Goal: Transaction & Acquisition: Book appointment/travel/reservation

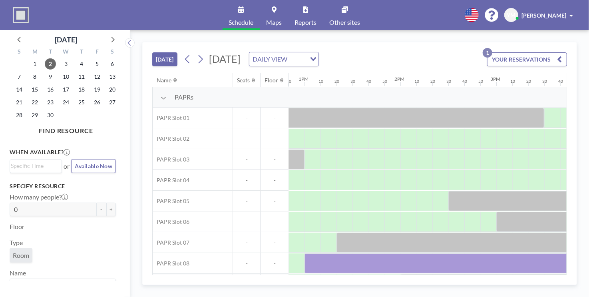
scroll to position [0, 1187]
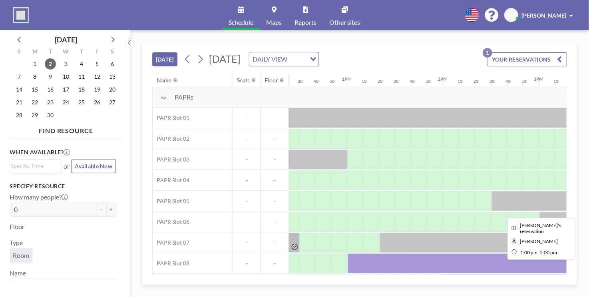
drag, startPoint x: 360, startPoint y: 260, endPoint x: 356, endPoint y: 266, distance: 7.3
click at [356, 266] on div at bounding box center [540, 263] width 384 height 20
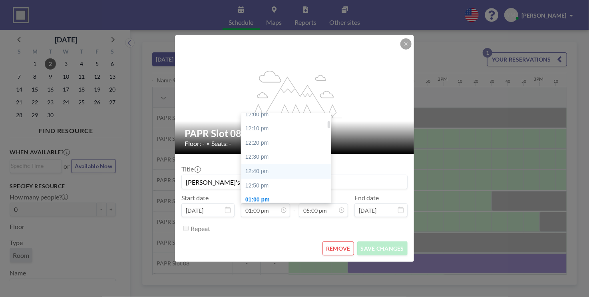
scroll to position [91, 0]
click at [256, 118] on div "12:00 pm" at bounding box center [287, 115] width 93 height 14
type input "12:00 pm"
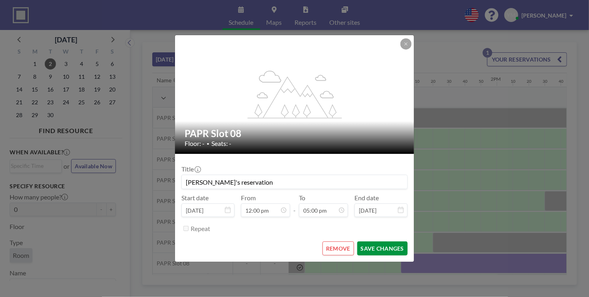
scroll to position [0, 1135]
click at [378, 248] on button "SAVE CHANGES" at bounding box center [382, 248] width 50 height 14
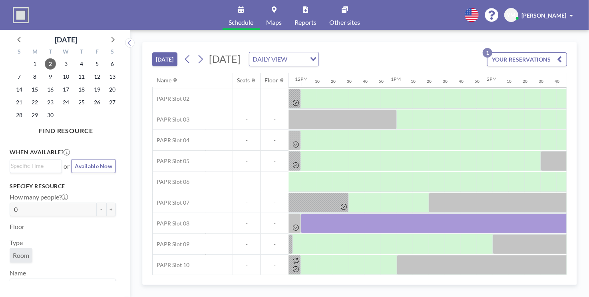
scroll to position [40, 1154]
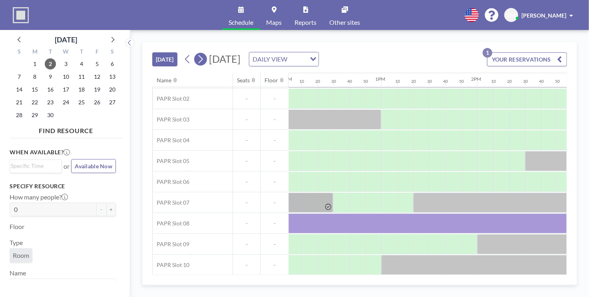
click at [203, 57] on icon at bounding box center [201, 59] width 4 height 8
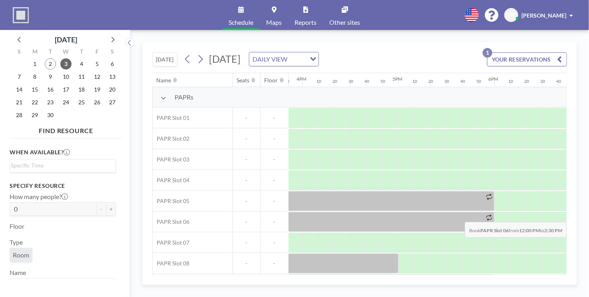
scroll to position [0, 1684]
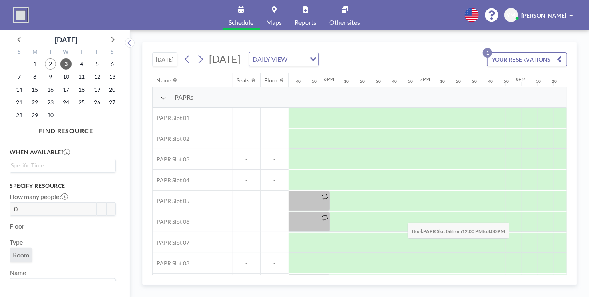
drag, startPoint x: 336, startPoint y: 220, endPoint x: 401, endPoint y: 216, distance: 66.0
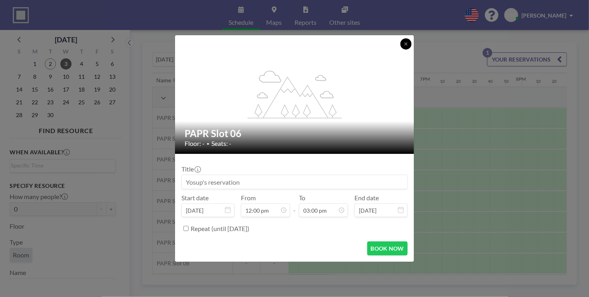
click at [404, 42] on icon at bounding box center [405, 44] width 5 height 5
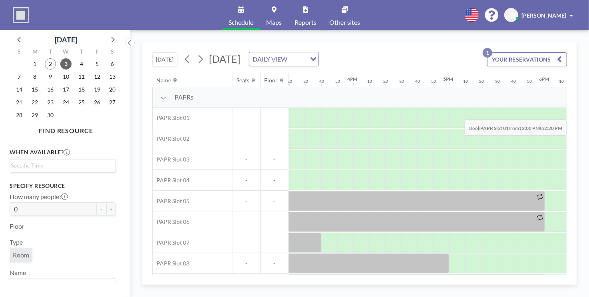
scroll to position [0, 1697]
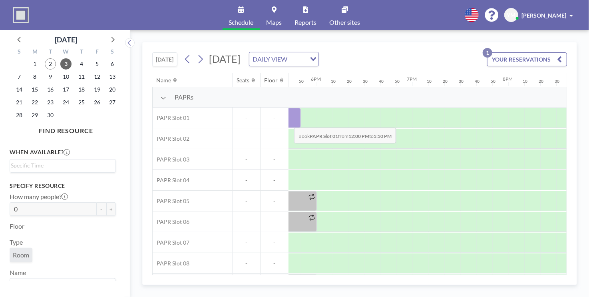
drag, startPoint x: 355, startPoint y: 124, endPoint x: 288, endPoint y: 122, distance: 66.7
click at [288, 122] on div at bounding box center [21, 118] width 559 height 20
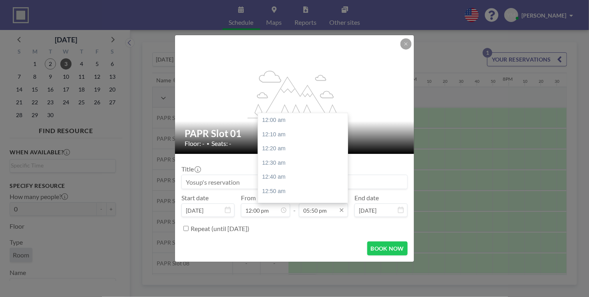
click at [329, 213] on input "05:50 pm" at bounding box center [323, 210] width 49 height 14
click at [323, 209] on input "05:50 pm" at bounding box center [323, 210] width 49 height 14
click at [273, 131] on div "05:00 pm" at bounding box center [304, 129] width 93 height 14
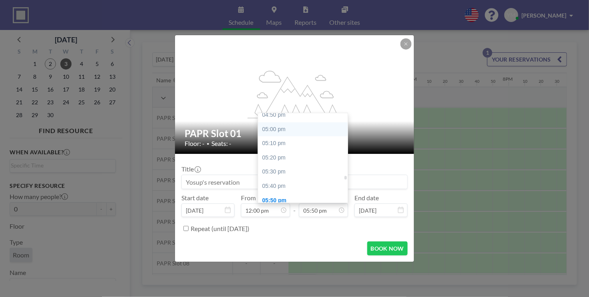
type input "05:00 pm"
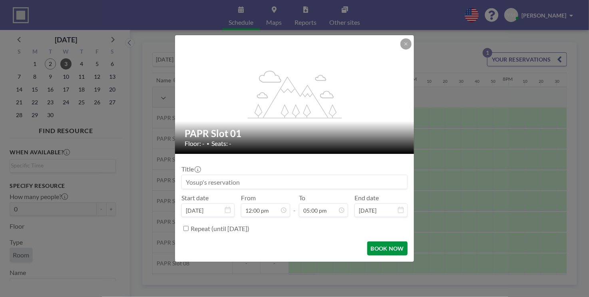
click at [387, 251] on button "BOOK NOW" at bounding box center [387, 248] width 40 height 14
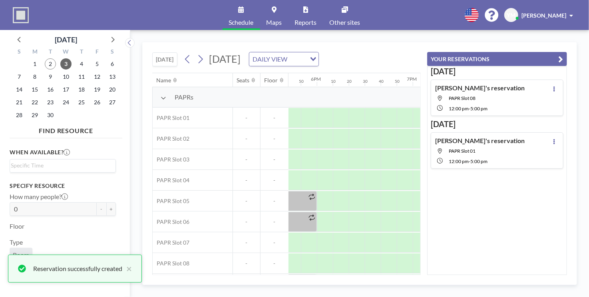
click at [562, 57] on icon "button" at bounding box center [560, 59] width 5 height 10
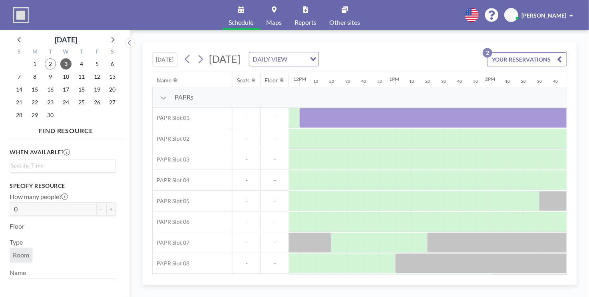
scroll to position [0, 1052]
